Goal: Task Accomplishment & Management: Use online tool/utility

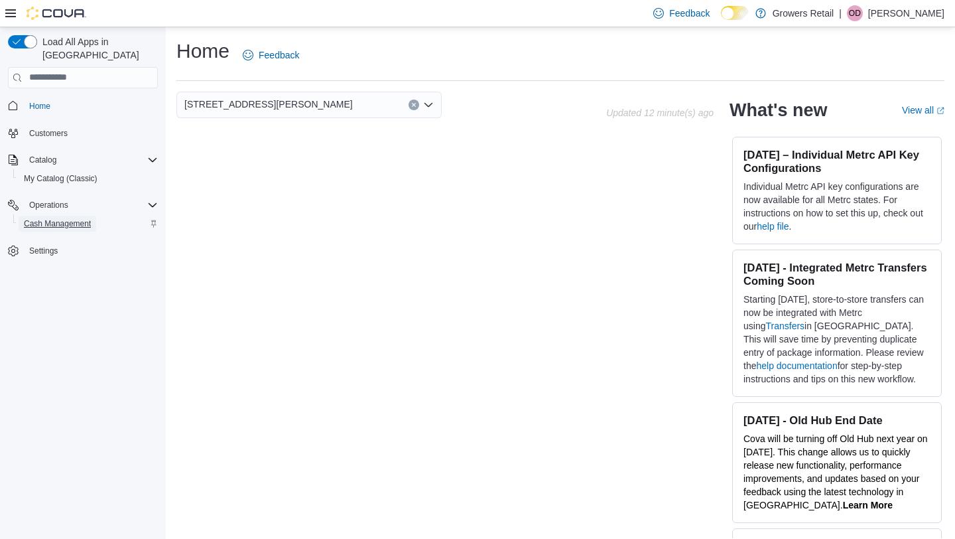
click at [42, 218] on span "Cash Management" at bounding box center [57, 223] width 67 height 11
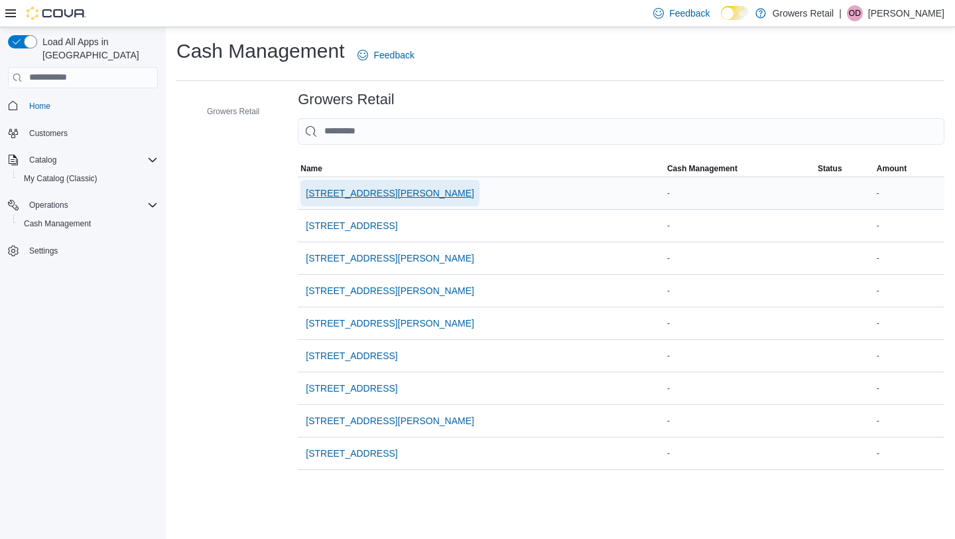
click at [365, 184] on span "[STREET_ADDRESS][PERSON_NAME]" at bounding box center [390, 193] width 168 height 27
